Goal: Information Seeking & Learning: Learn about a topic

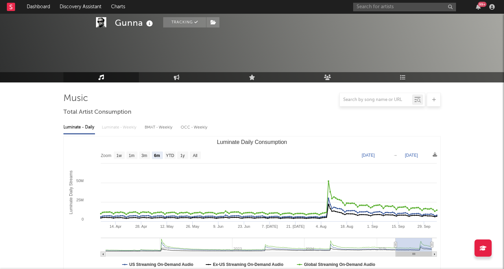
select select "6m"
select select "1m"
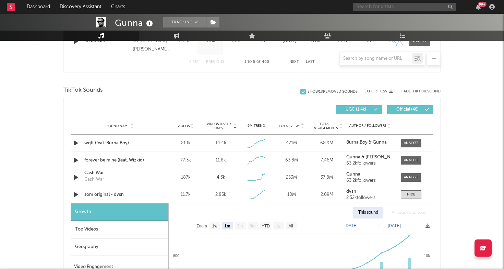
click at [376, 10] on input "text" at bounding box center [404, 7] width 103 height 9
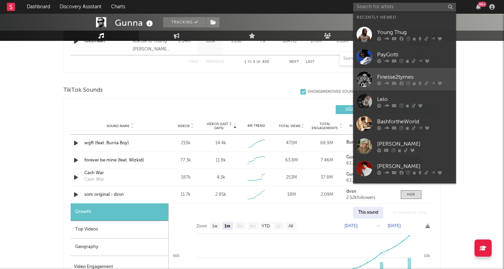
click at [385, 76] on div "Finesse2tymes" at bounding box center [414, 77] width 75 height 8
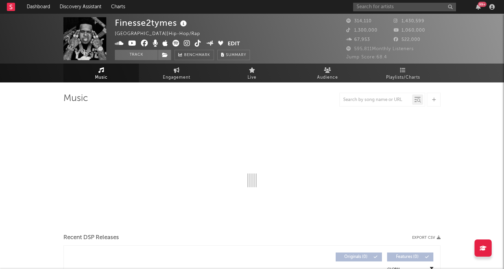
select select "6m"
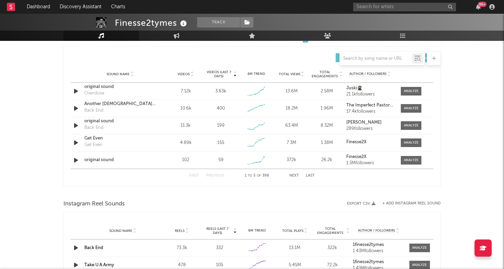
scroll to position [477, 0]
click at [410, 90] on div at bounding box center [411, 90] width 15 height 5
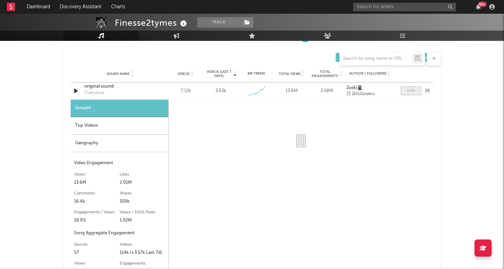
select select "1w"
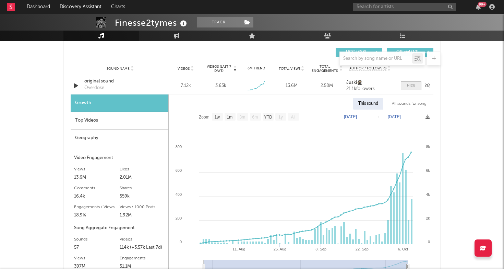
scroll to position [483, 0]
click at [102, 80] on div "original sound" at bounding box center [120, 81] width 72 height 7
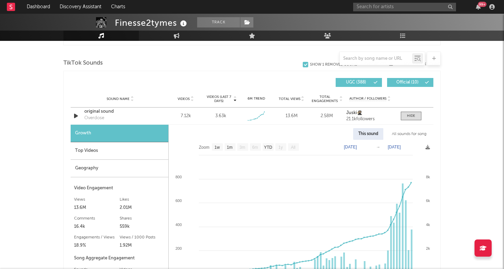
scroll to position [449, 0]
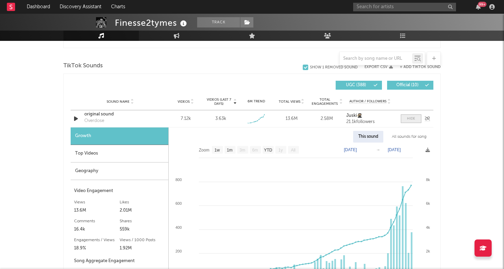
click at [410, 120] on div at bounding box center [411, 118] width 8 height 5
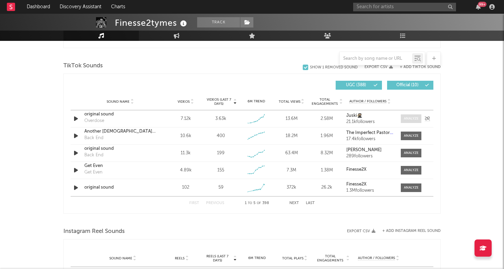
click at [410, 120] on div at bounding box center [411, 118] width 15 height 5
select select "1w"
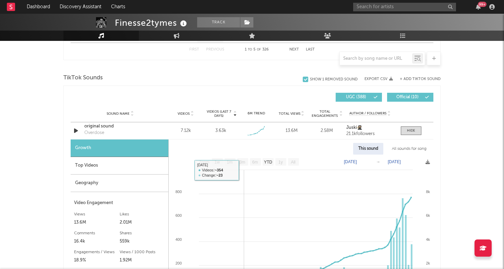
scroll to position [450, 0]
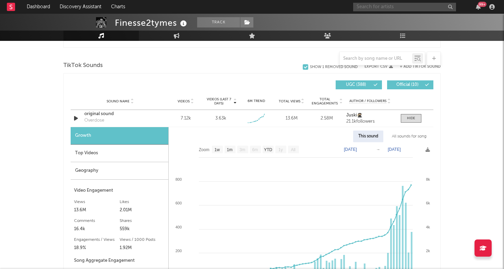
click at [385, 4] on input "text" at bounding box center [404, 7] width 103 height 9
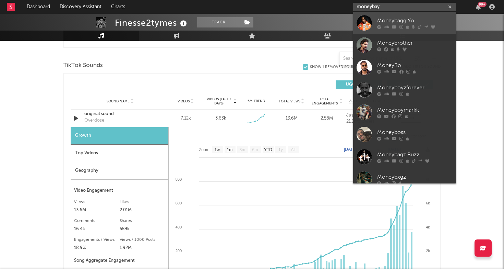
type input "moneybay"
click at [395, 24] on div "Moneybagg Yo" at bounding box center [414, 20] width 75 height 8
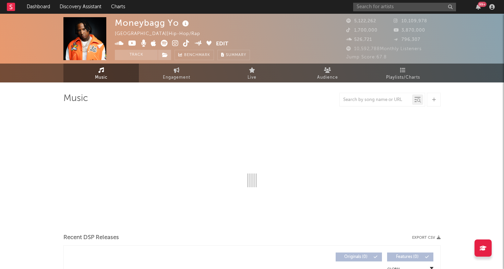
select select "6m"
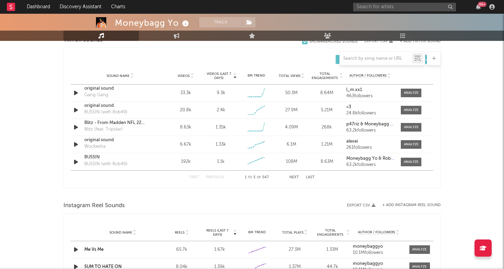
scroll to position [461, 0]
click at [106, 90] on div "original sound" at bounding box center [120, 88] width 72 height 7
